Goal: Task Accomplishment & Management: Use online tool/utility

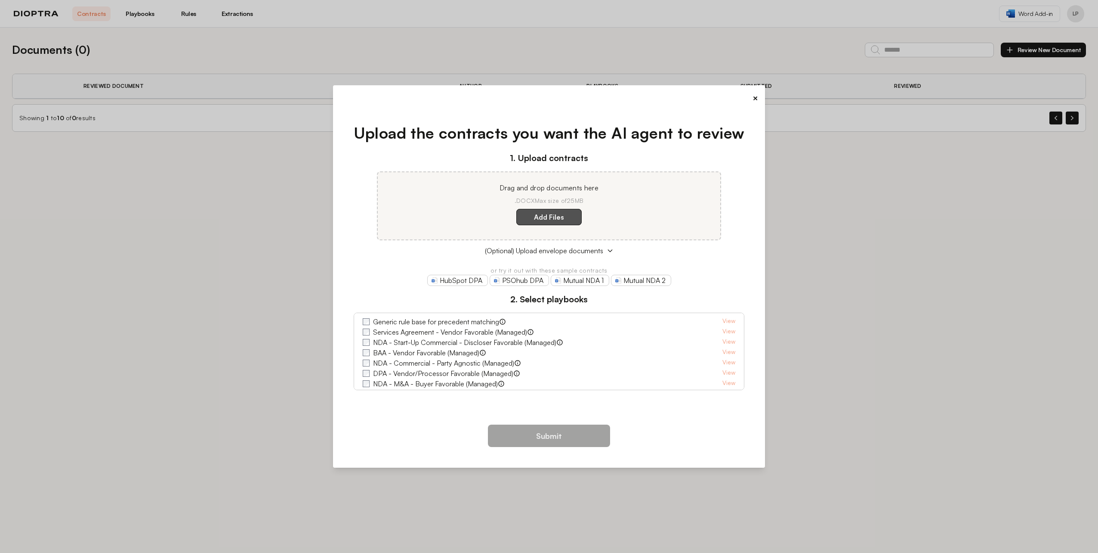
click at [558, 218] on label "Add Files" at bounding box center [548, 217] width 65 height 16
click at [0, 0] on here "Add Files" at bounding box center [0, 0] width 0 height 0
click at [559, 220] on label "Add Files" at bounding box center [548, 217] width 65 height 16
click at [0, 0] on here "Add Files" at bounding box center [0, 0] width 0 height 0
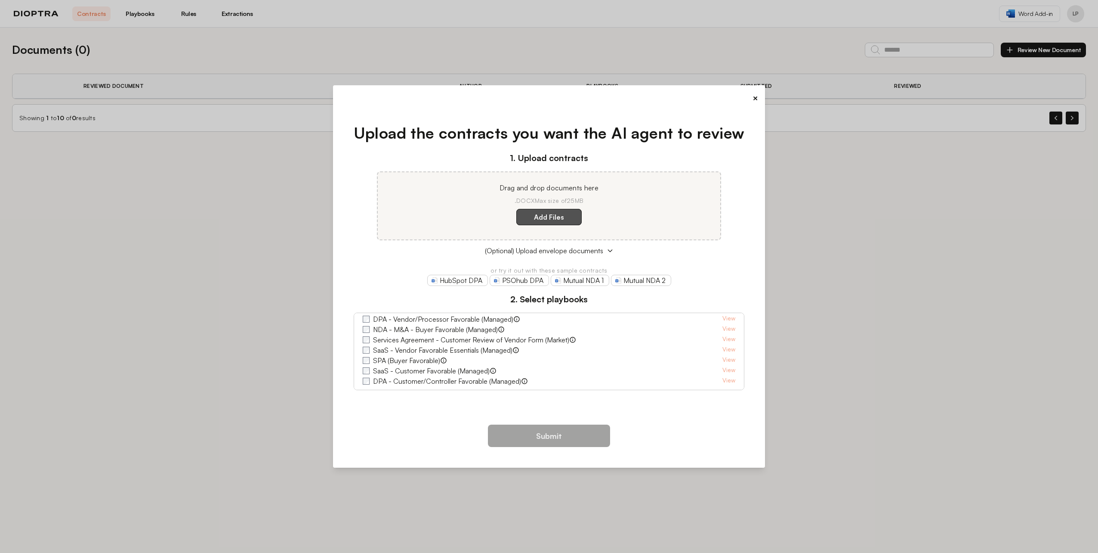
click at [551, 219] on label "Add Files" at bounding box center [548, 217] width 65 height 16
click at [0, 0] on here "Add Files" at bounding box center [0, 0] width 0 height 0
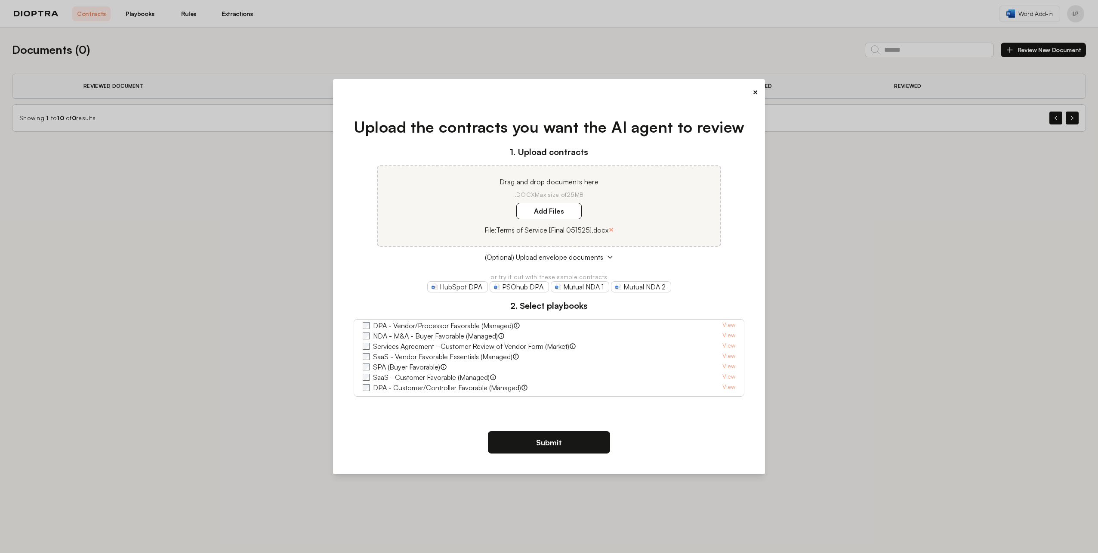
click at [559, 446] on button "Submit" at bounding box center [549, 442] width 122 height 22
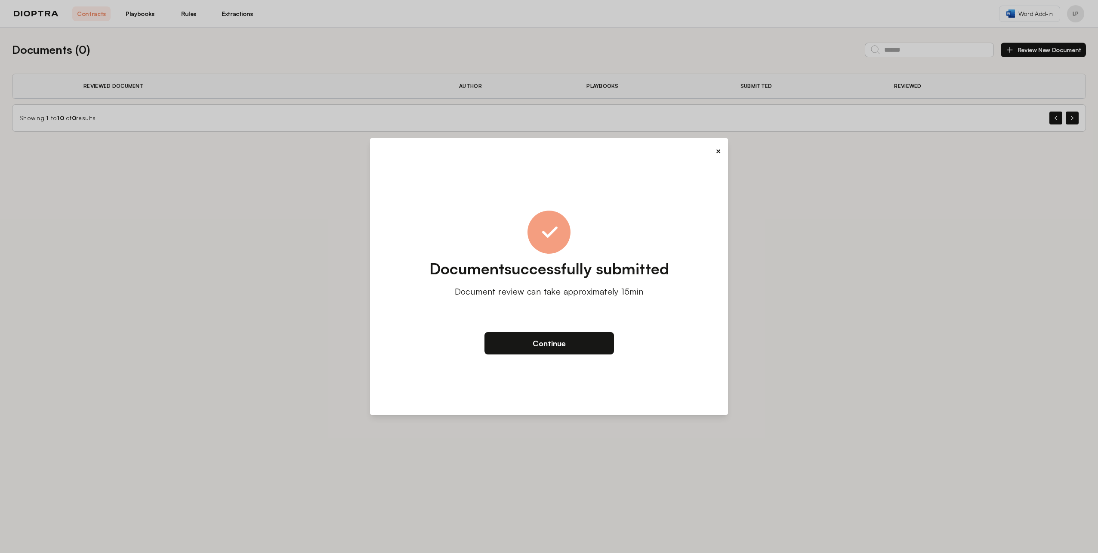
click at [546, 338] on button "Continue" at bounding box center [550, 343] width 130 height 22
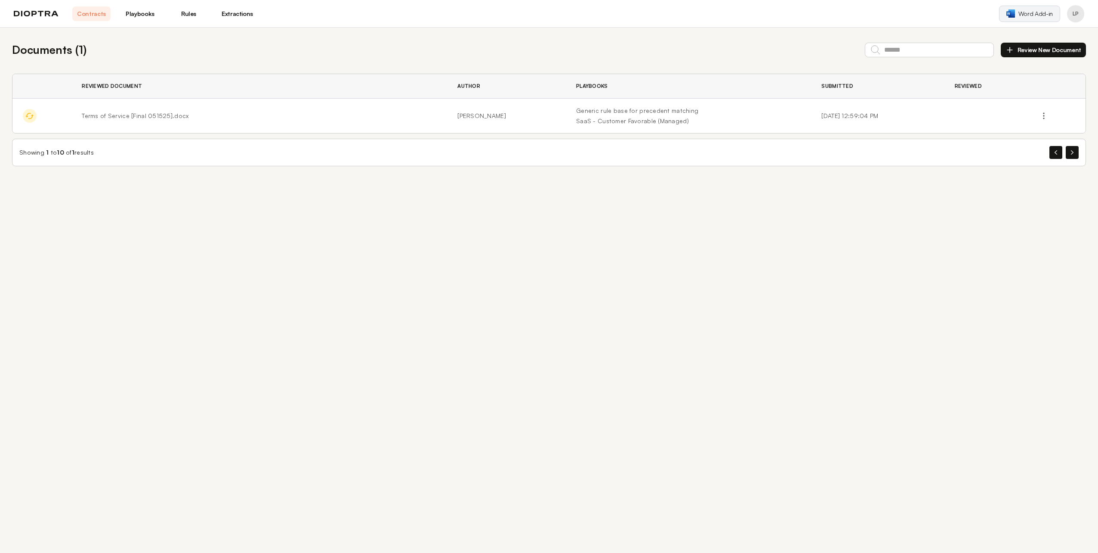
click at [1028, 17] on span "Word Add-in" at bounding box center [1036, 13] width 34 height 9
